Goal: Navigation & Orientation: Find specific page/section

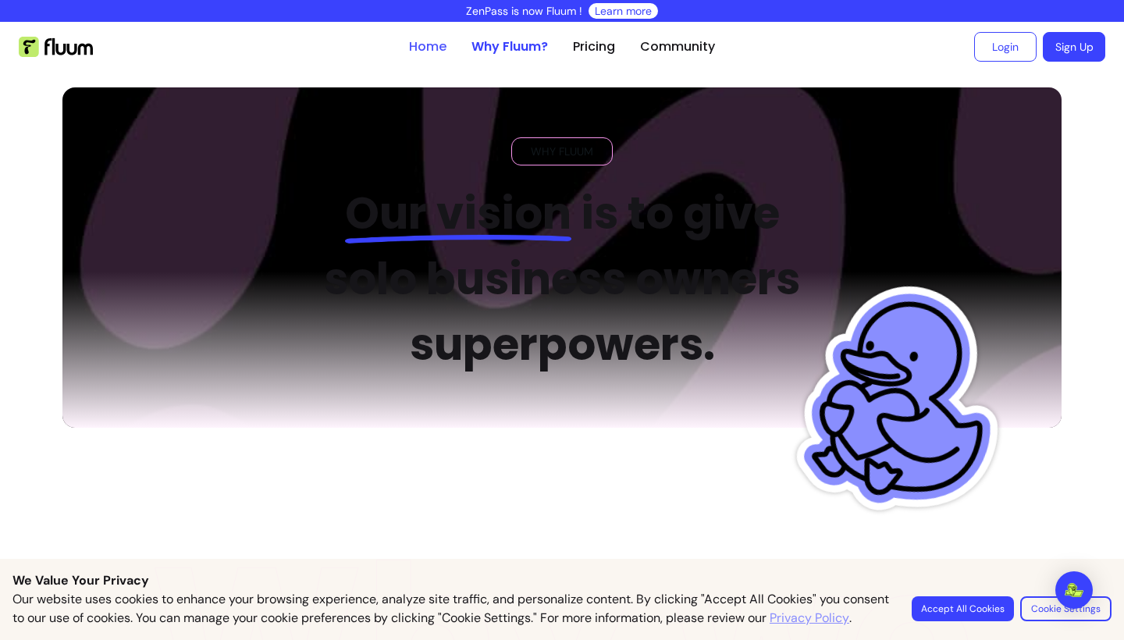
click at [432, 45] on link "Home" at bounding box center [427, 46] width 37 height 19
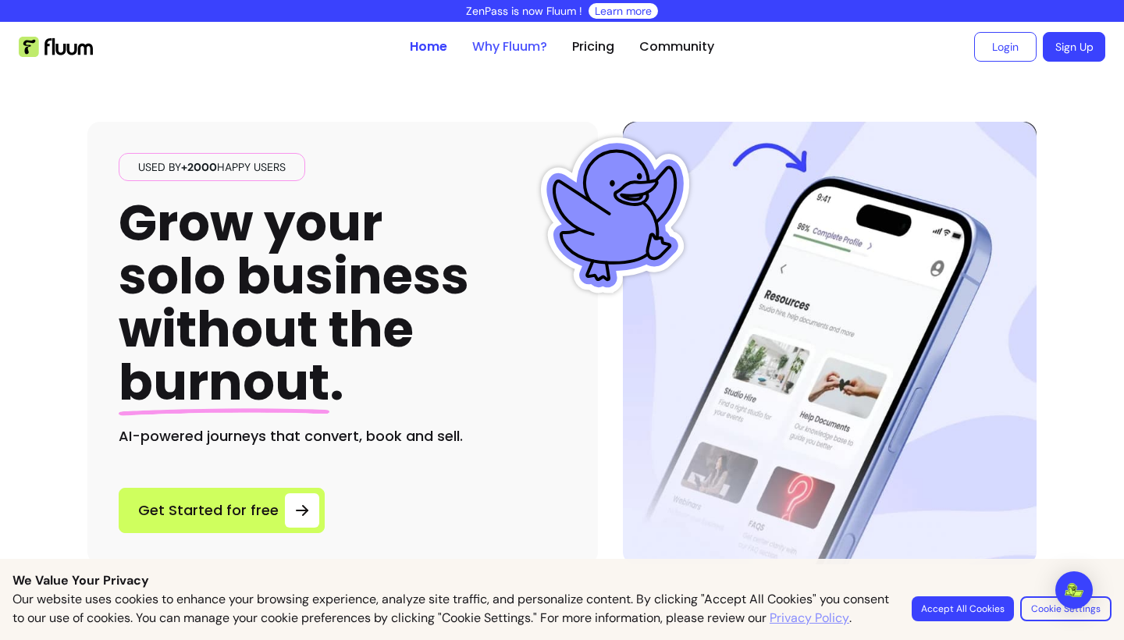
click at [494, 54] on link "Why Fluum?" at bounding box center [509, 46] width 75 height 19
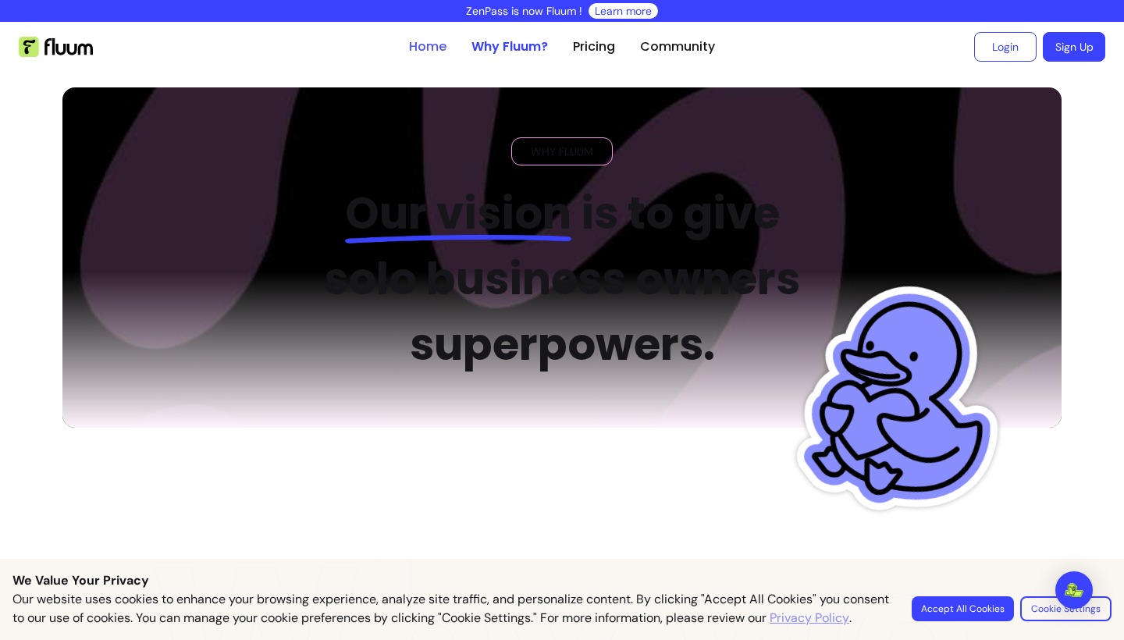
click at [442, 44] on link "Home" at bounding box center [427, 46] width 37 height 19
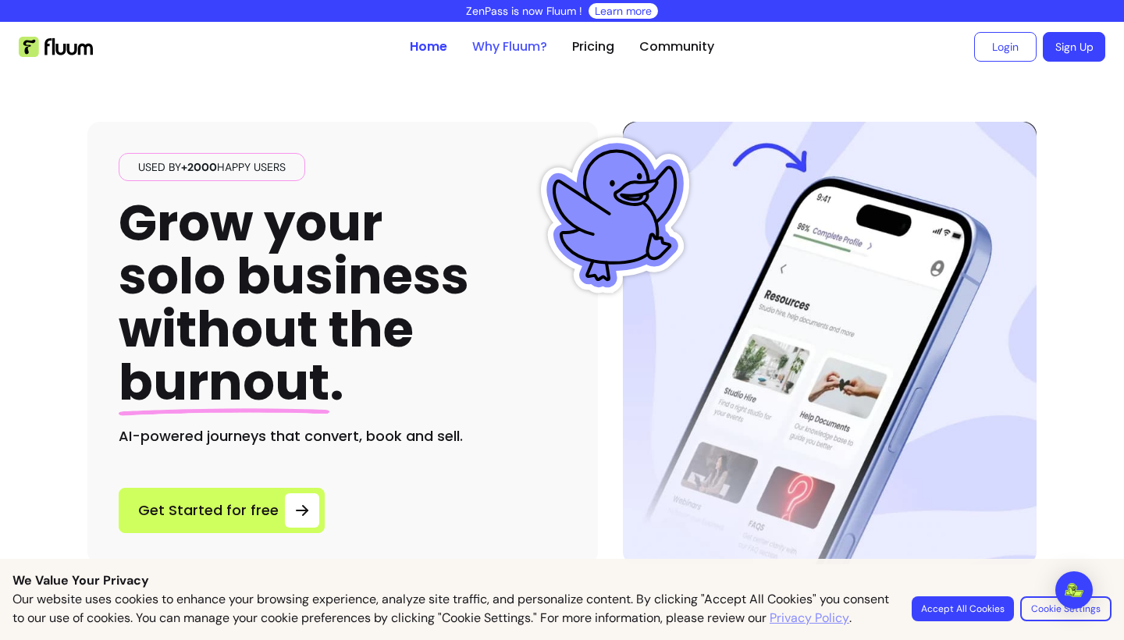
click at [535, 46] on link "Why Fluum?" at bounding box center [509, 46] width 75 height 19
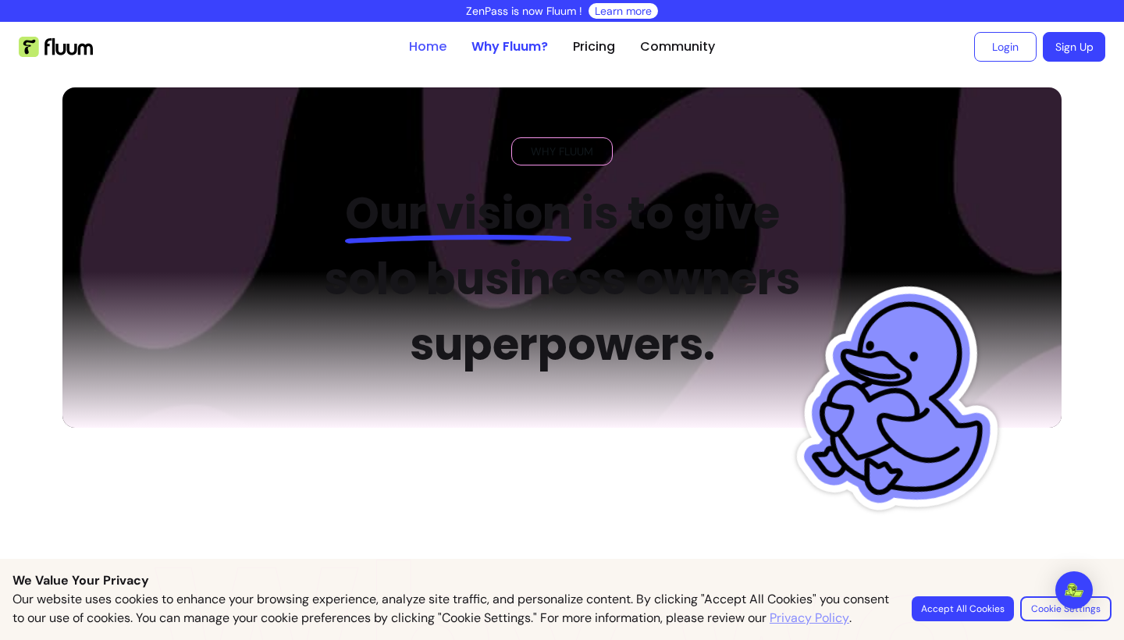
click at [417, 46] on link "Home" at bounding box center [427, 46] width 37 height 19
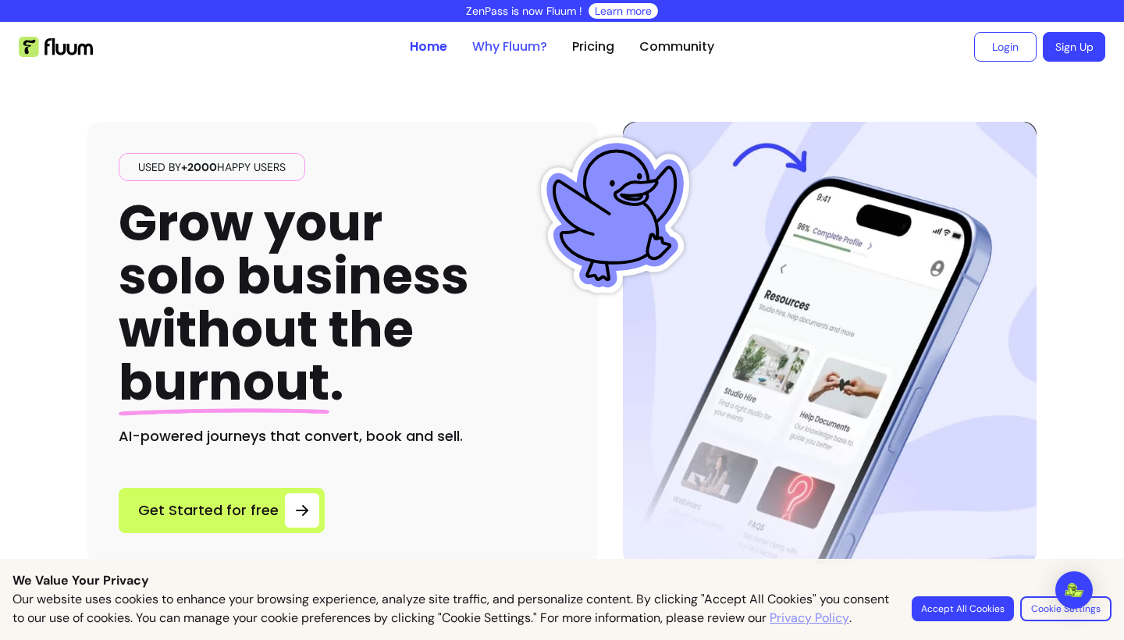
click at [510, 50] on link "Why Fluum?" at bounding box center [509, 46] width 75 height 19
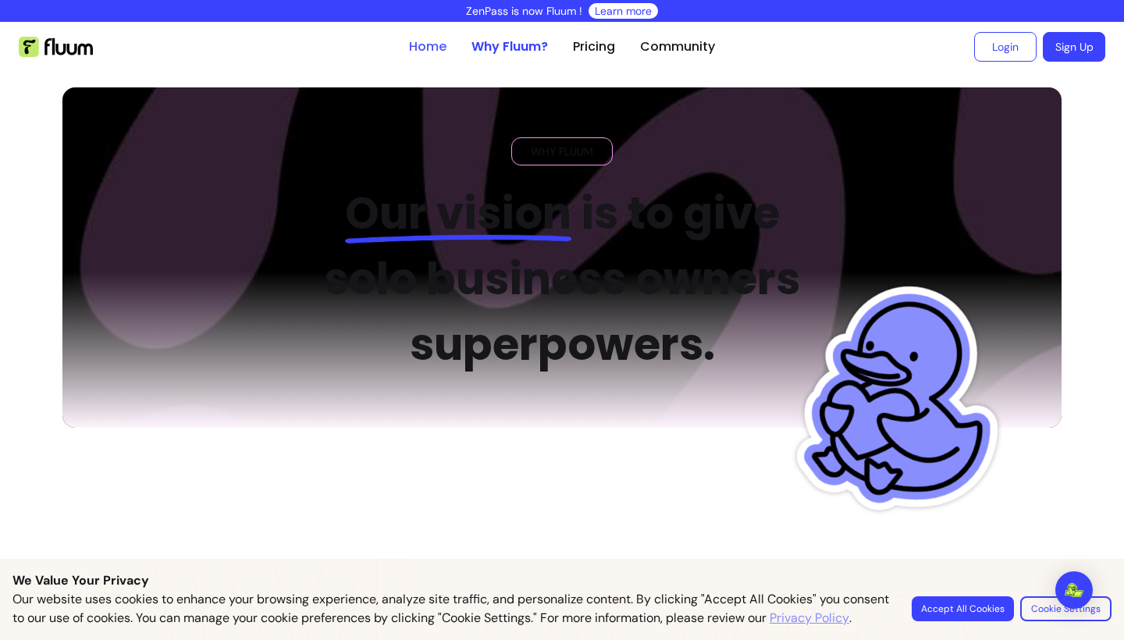
click at [421, 52] on link "Home" at bounding box center [427, 46] width 37 height 19
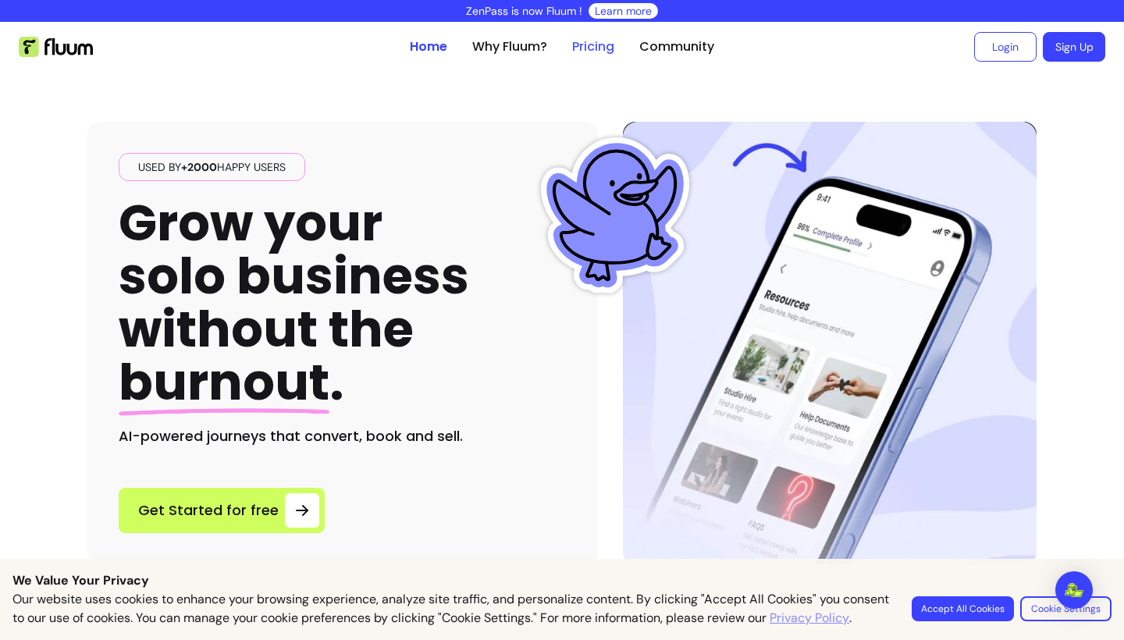
click at [603, 43] on link "Pricing" at bounding box center [593, 46] width 42 height 19
